Goal: Navigation & Orientation: Find specific page/section

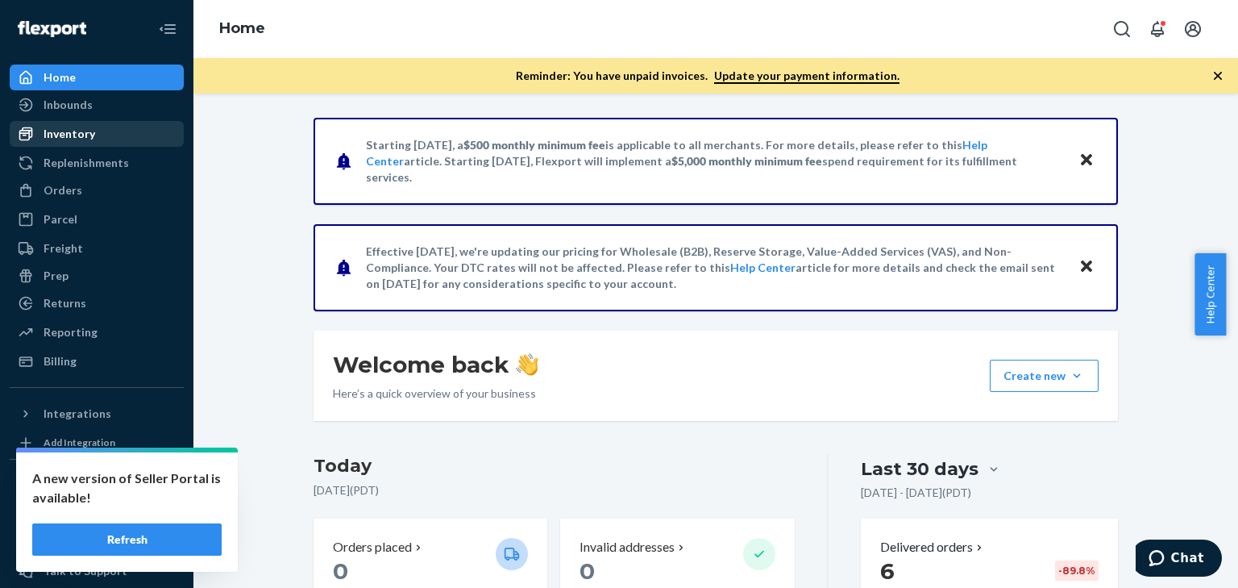
click at [78, 139] on div "Inventory" at bounding box center [70, 134] width 52 height 16
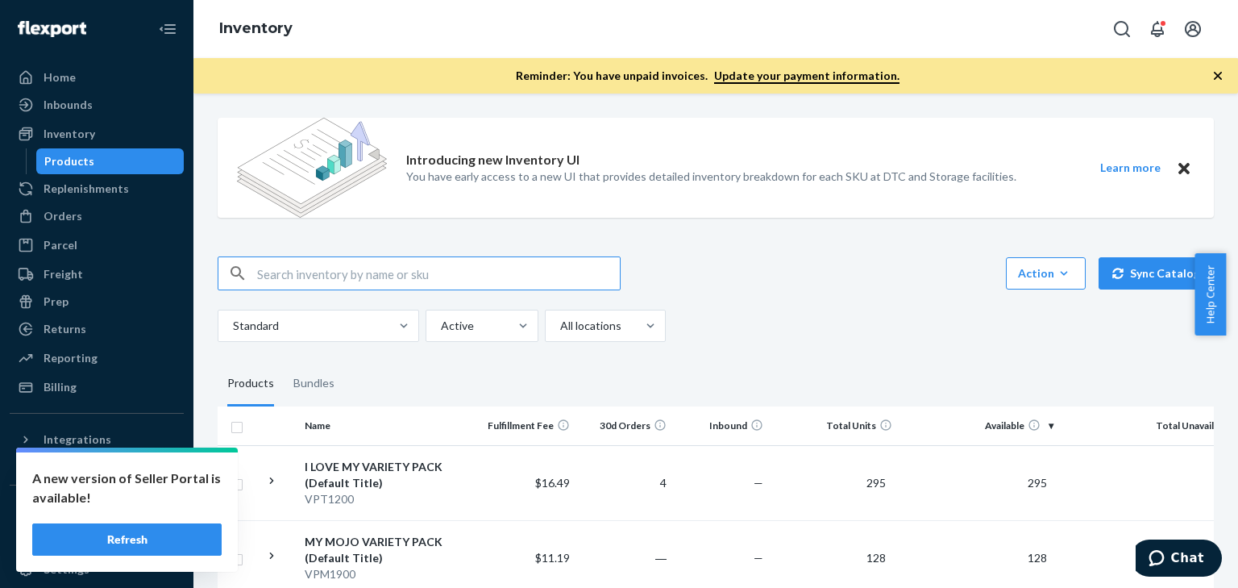
click at [185, 534] on button "Refresh" at bounding box center [126, 539] width 189 height 32
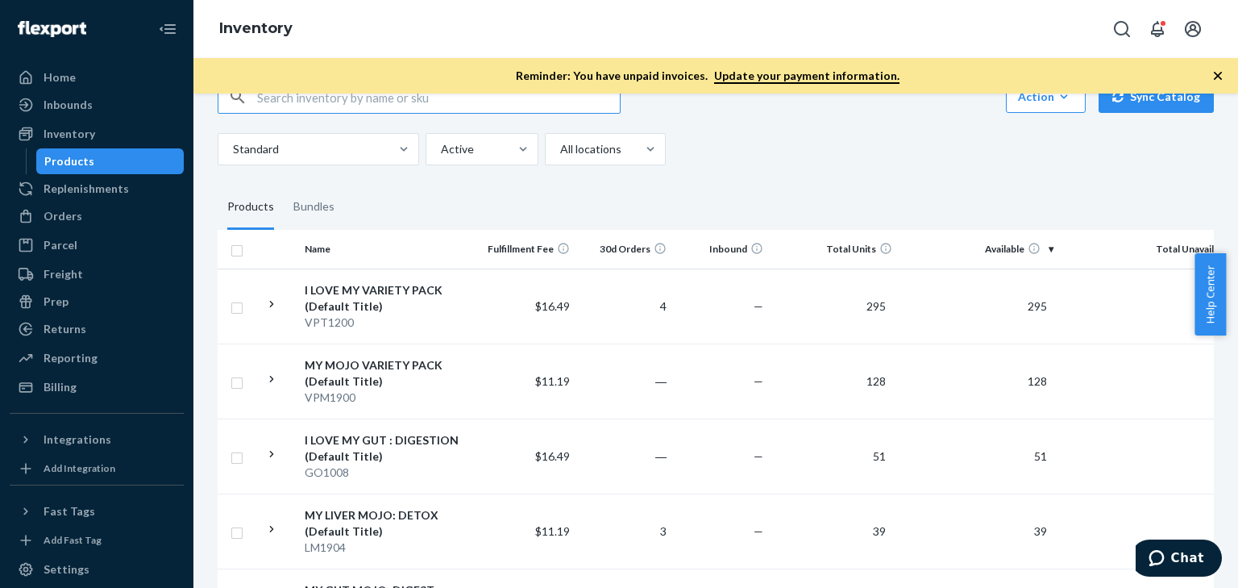
scroll to position [174, 0]
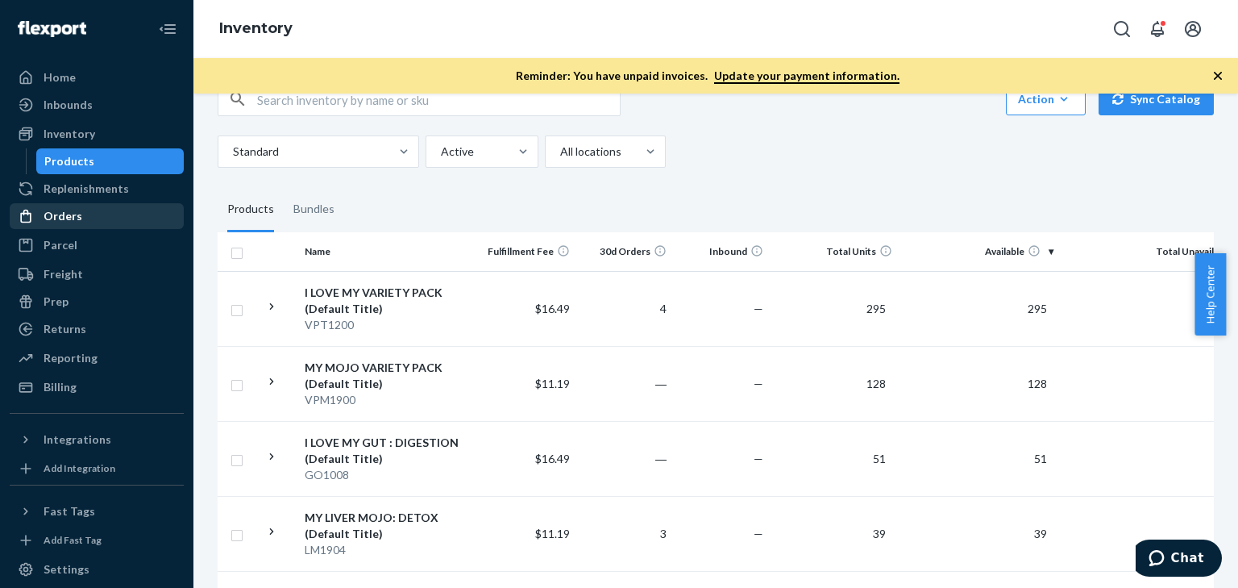
click at [73, 213] on div "Orders" at bounding box center [63, 216] width 39 height 16
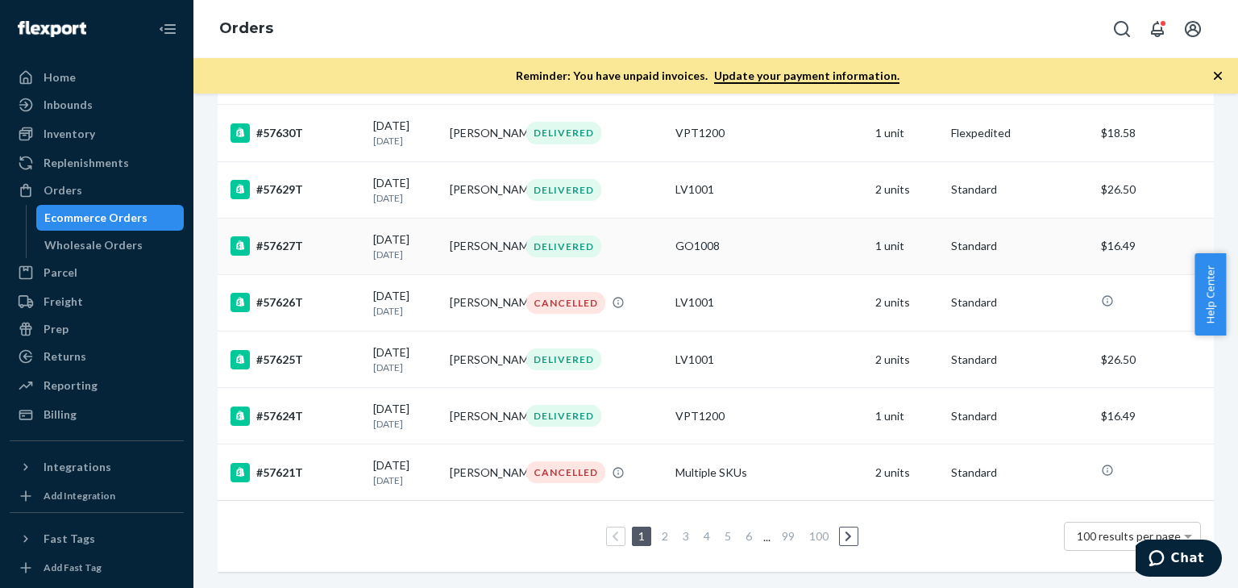
scroll to position [5650, 0]
click at [64, 74] on div "Home" at bounding box center [60, 77] width 32 height 16
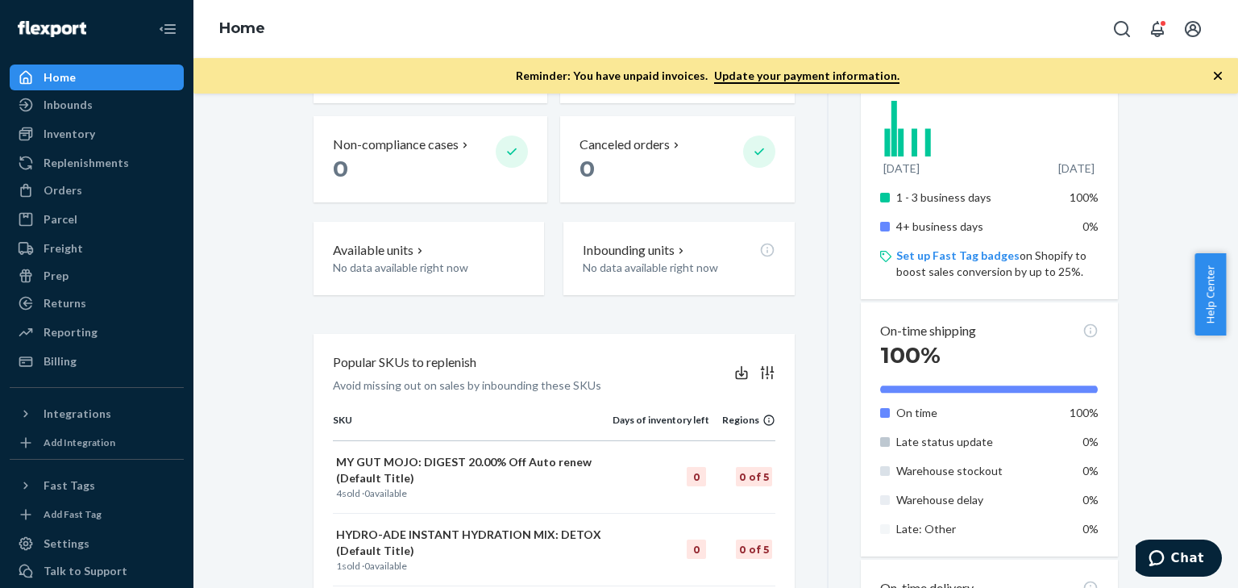
scroll to position [502, 0]
click at [66, 360] on div "Billing" at bounding box center [60, 361] width 33 height 16
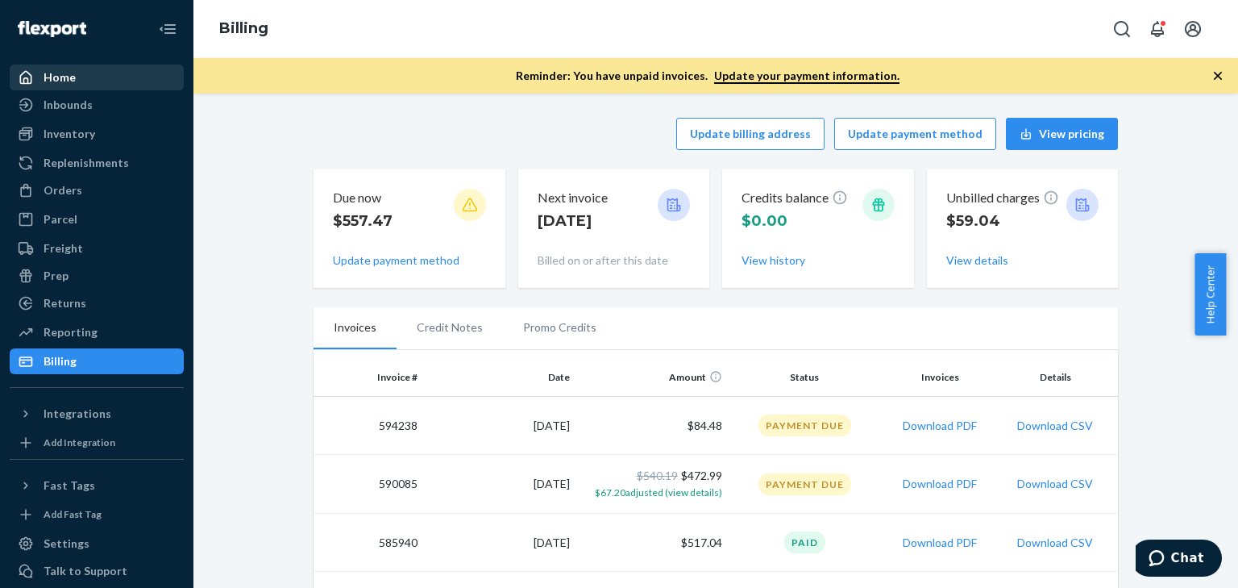
click at [69, 84] on div "Home" at bounding box center [60, 77] width 32 height 16
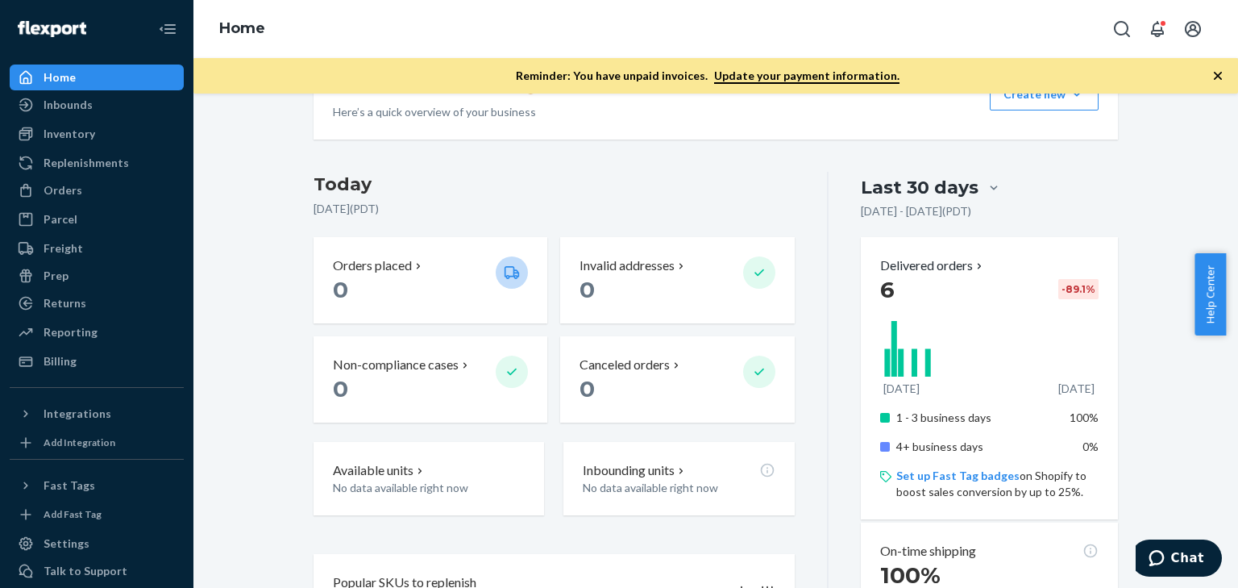
scroll to position [27, 0]
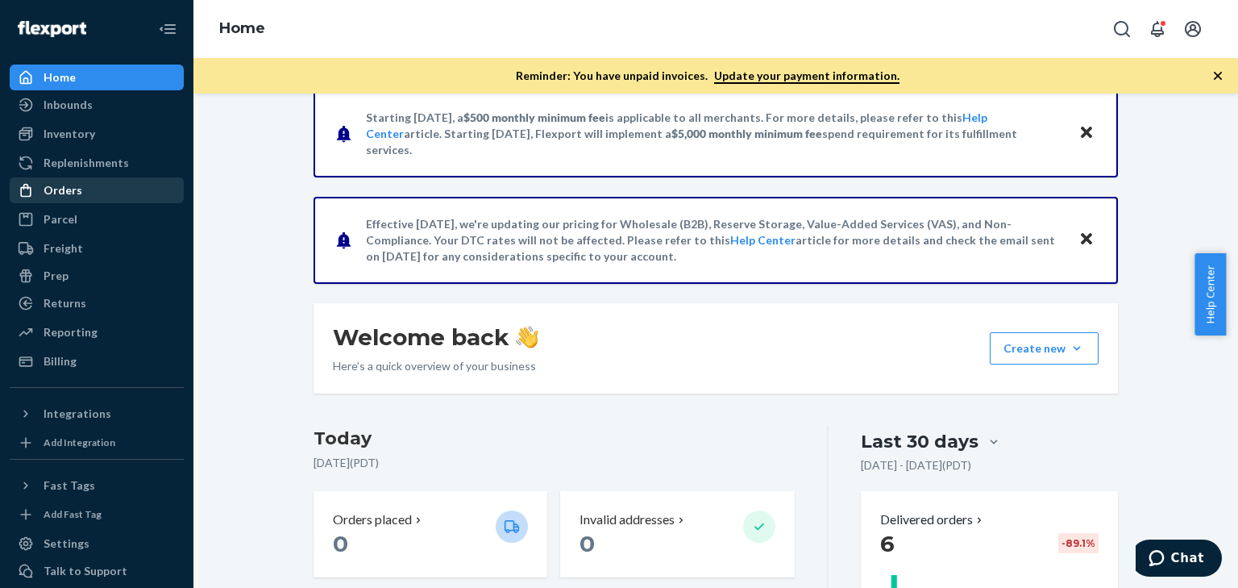
click at [82, 187] on div "Orders" at bounding box center [96, 190] width 171 height 23
